Goal: Use online tool/utility: Utilize a website feature to perform a specific function

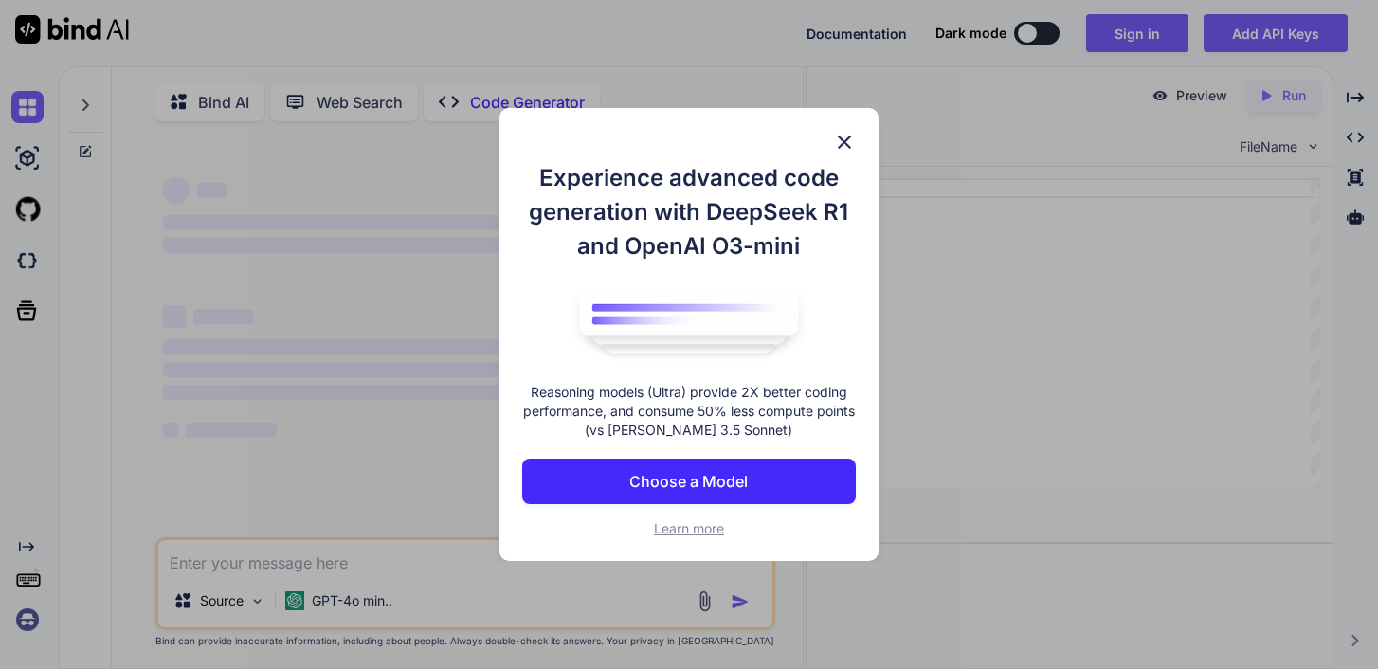
click at [846, 135] on img at bounding box center [844, 142] width 23 height 23
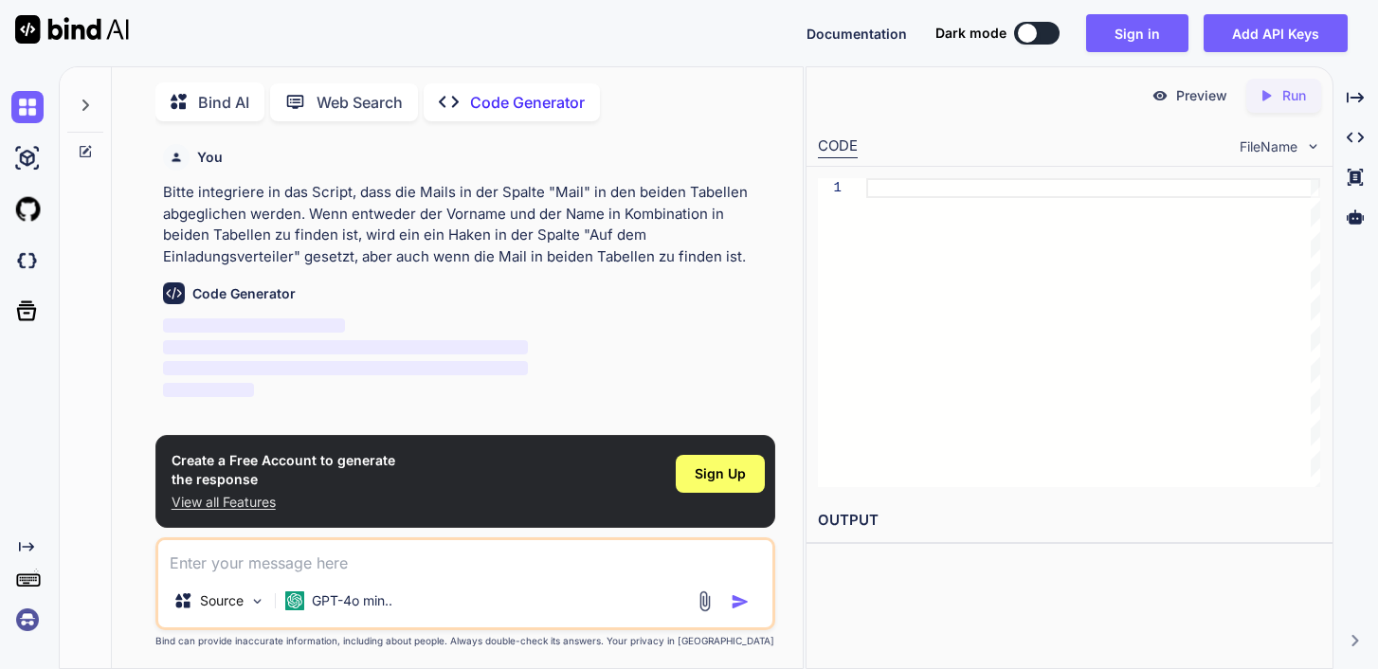
scroll to position [8, 0]
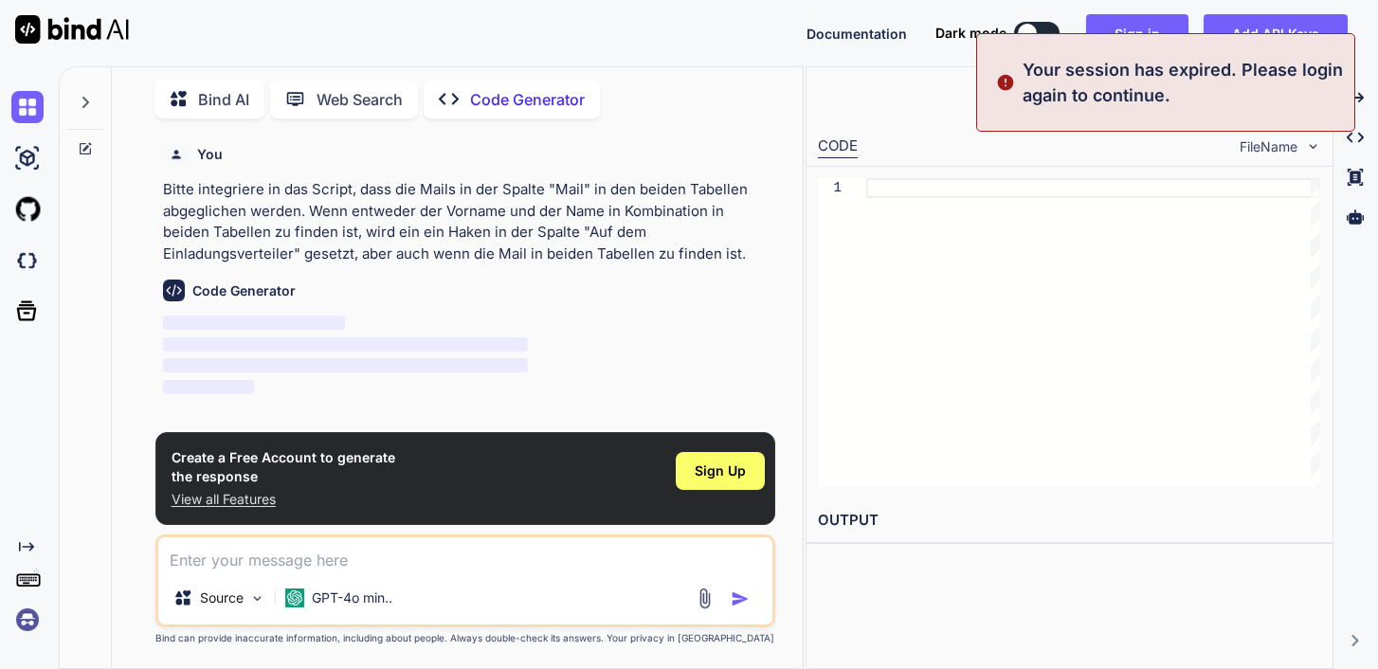
click at [560, 96] on p "Code Generator" at bounding box center [527, 99] width 115 height 23
type textarea "x"
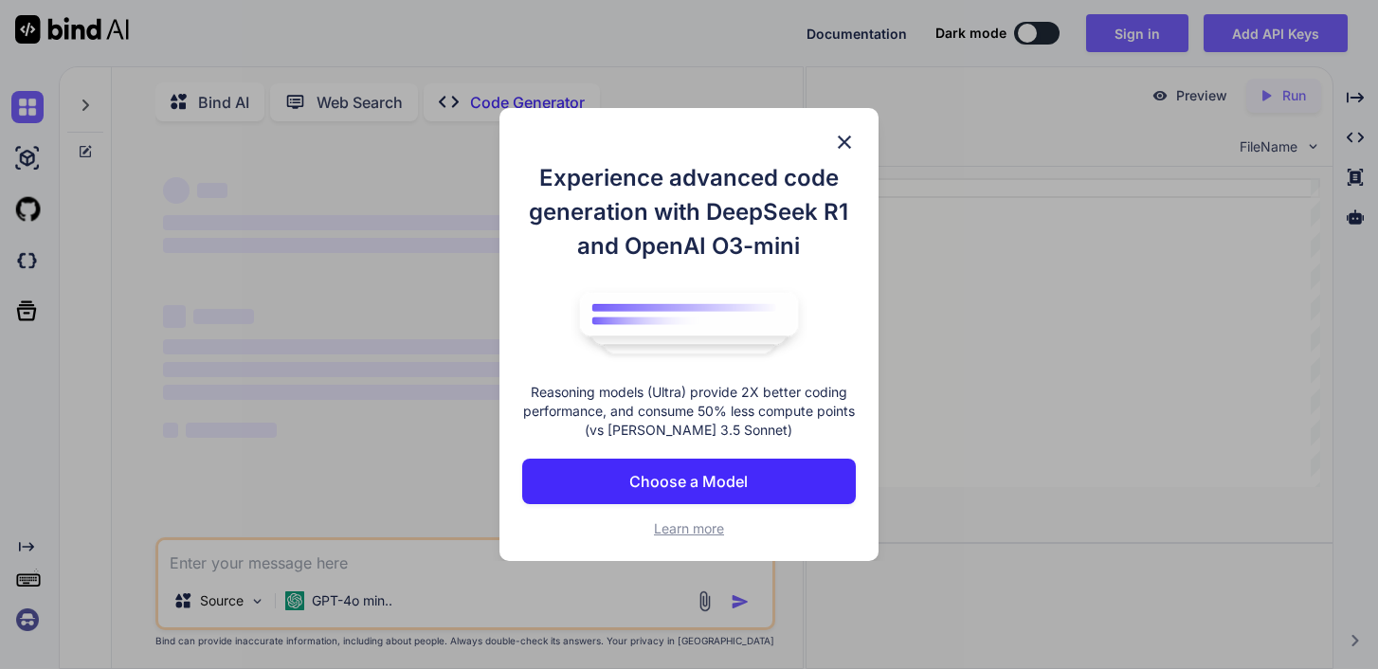
type textarea "x"
click at [654, 481] on p "Choose a Model" at bounding box center [688, 481] width 118 height 23
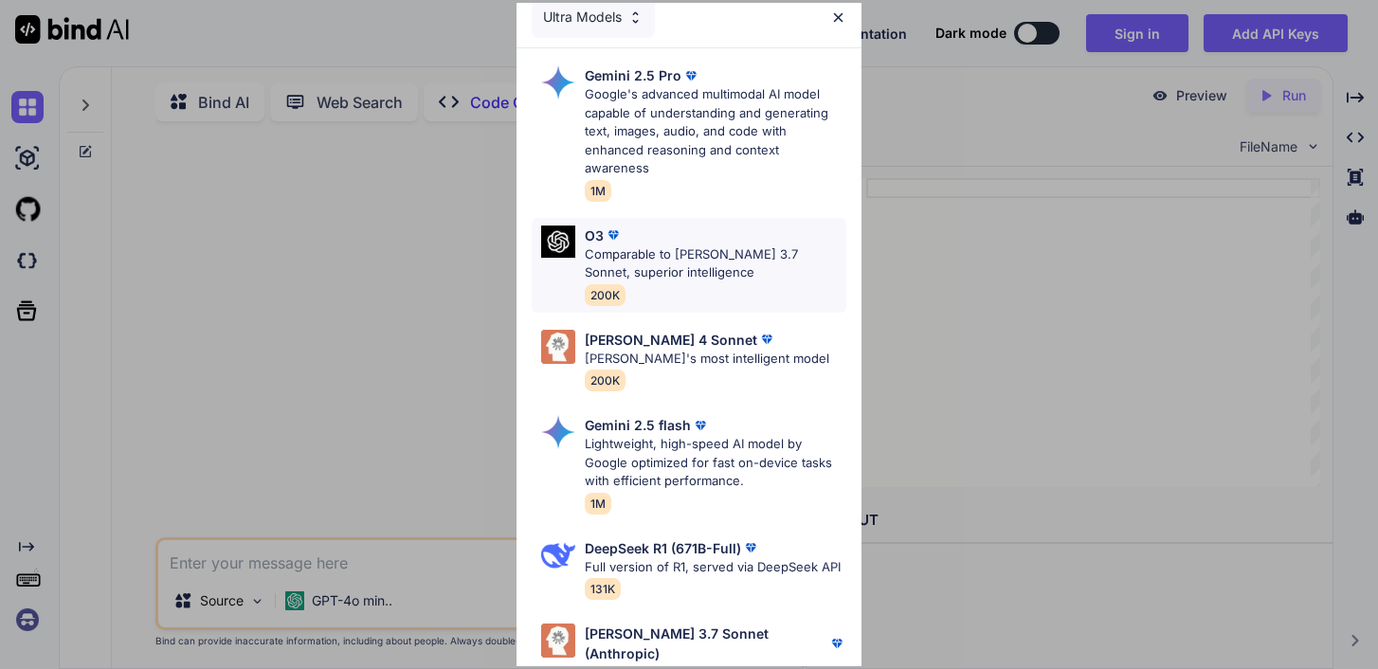
scroll to position [11, 0]
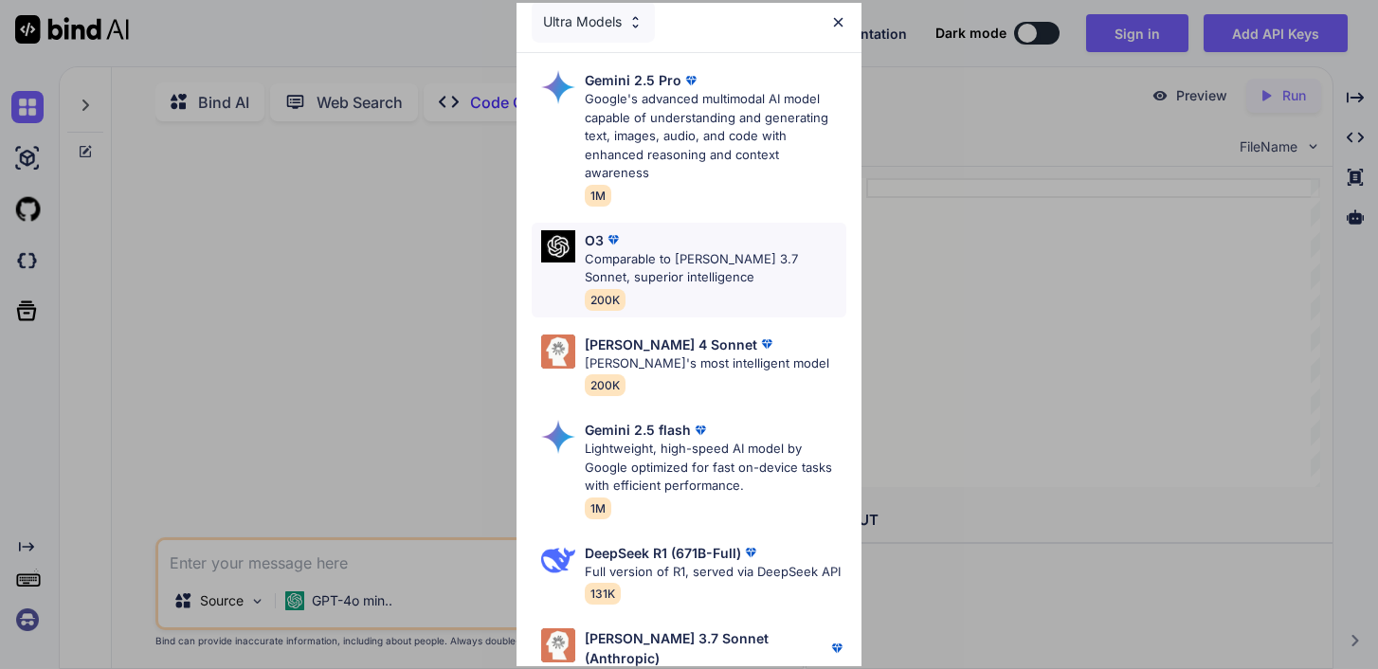
click at [681, 259] on p "Comparable to Claude 3.7 Sonnet, superior intelligence" at bounding box center [716, 268] width 262 height 37
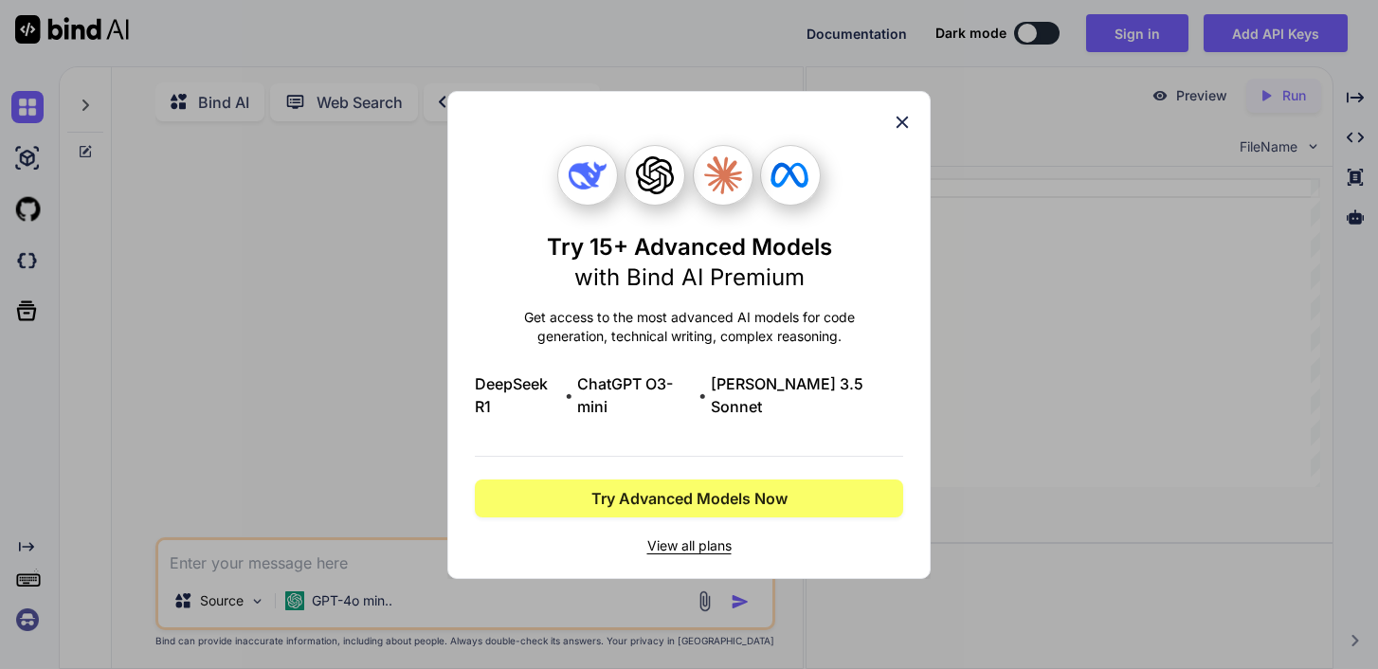
scroll to position [0, 0]
click at [699, 536] on span "View all plans" at bounding box center [689, 545] width 428 height 19
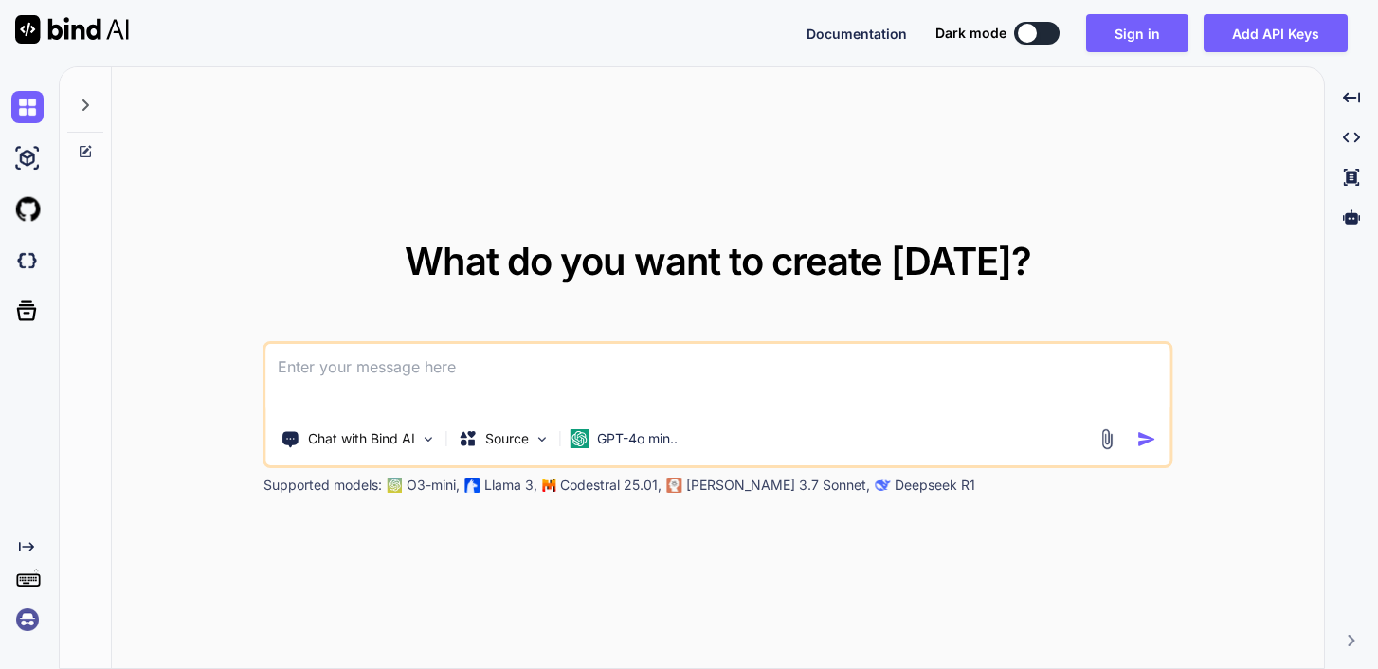
type textarea "x"
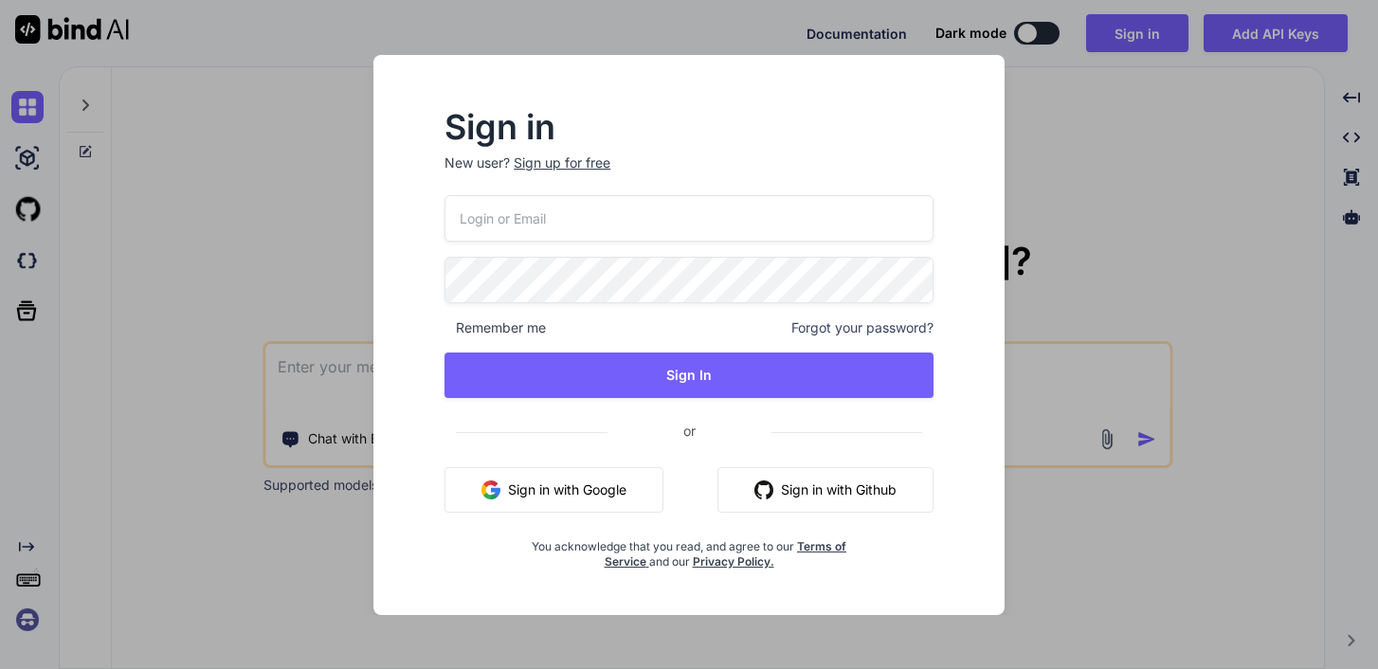
click at [657, 206] on input "email" at bounding box center [688, 218] width 489 height 46
